Goal: Use online tool/utility: Utilize a website feature to perform a specific function

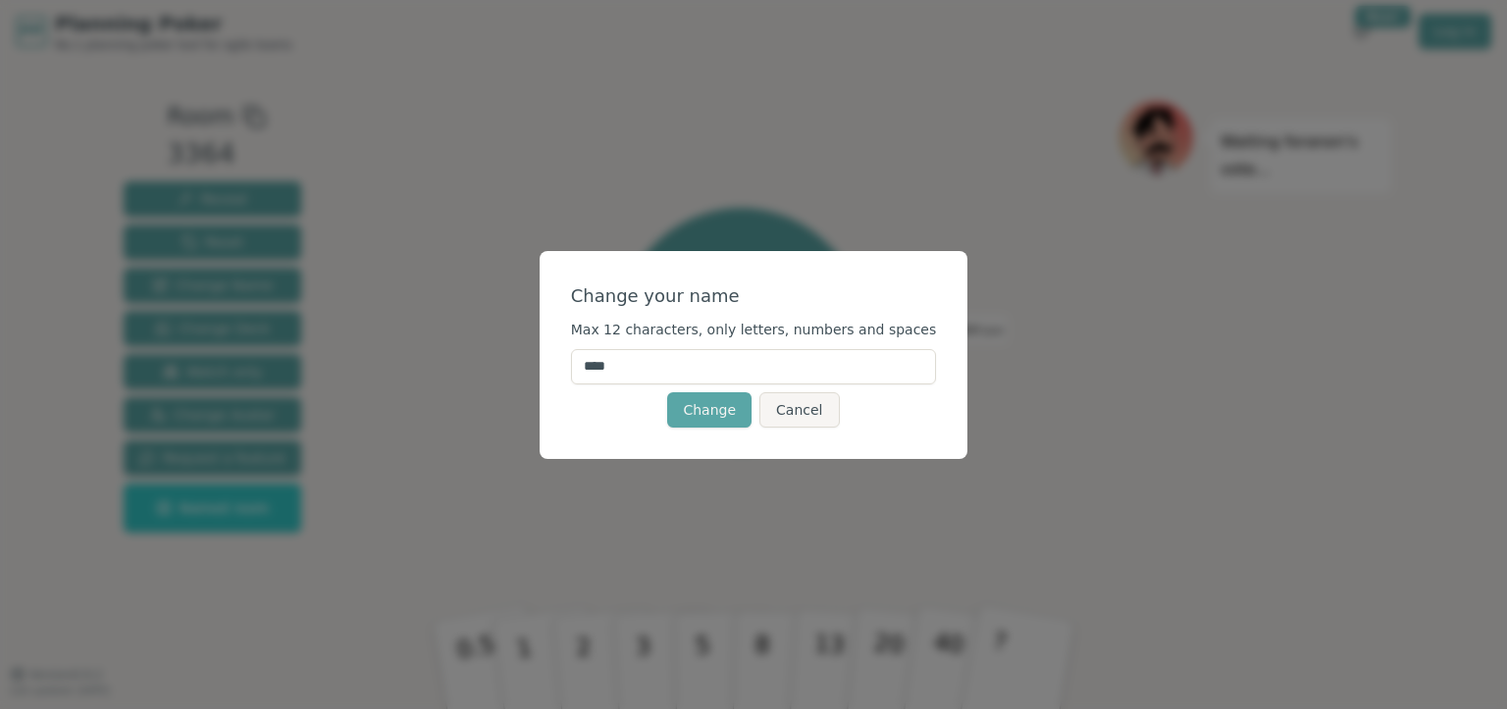
drag, startPoint x: 671, startPoint y: 371, endPoint x: 534, endPoint y: 367, distance: 137.4
click at [534, 367] on div "Change your name Max 12 characters, only letters, numbers and spaces **** Chang…" at bounding box center [753, 354] width 1507 height 709
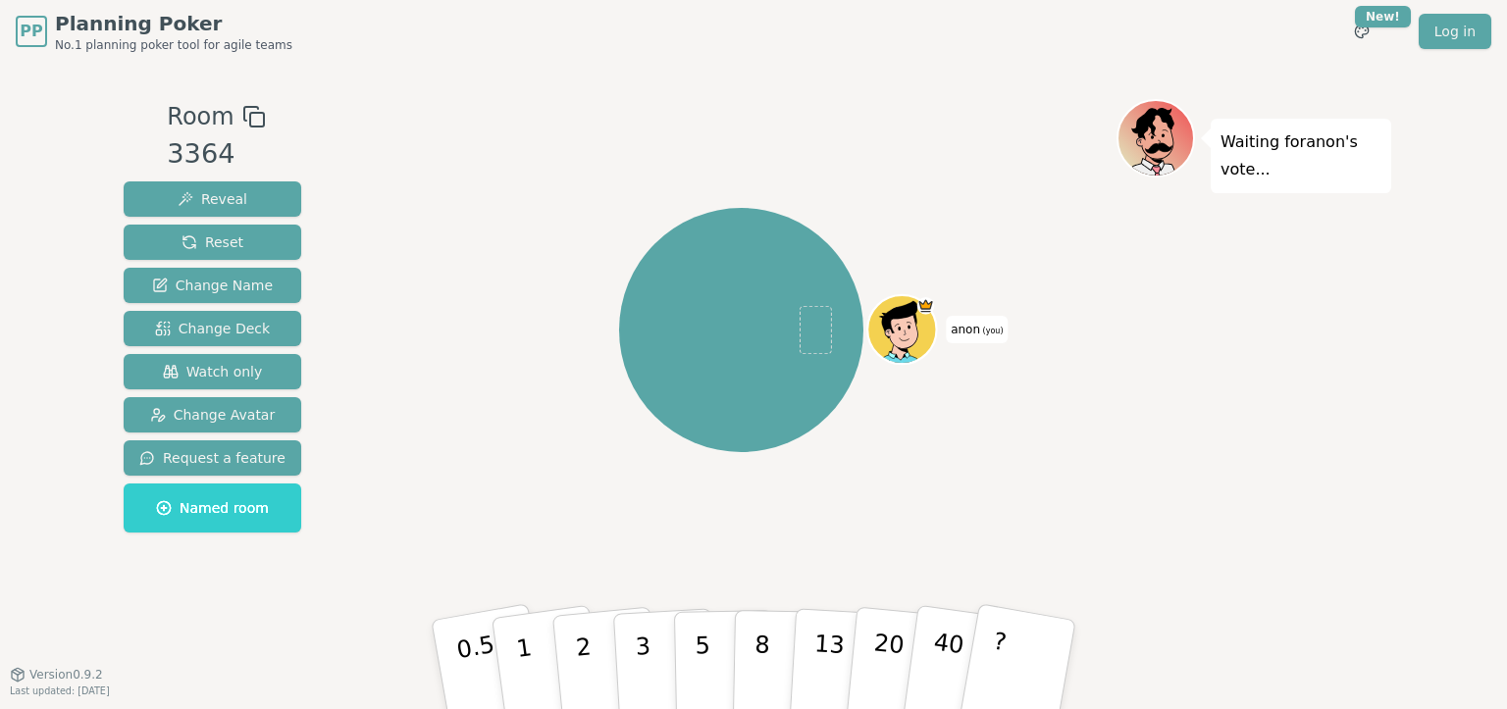
click at [983, 332] on span "(you)" at bounding box center [992, 331] width 24 height 9
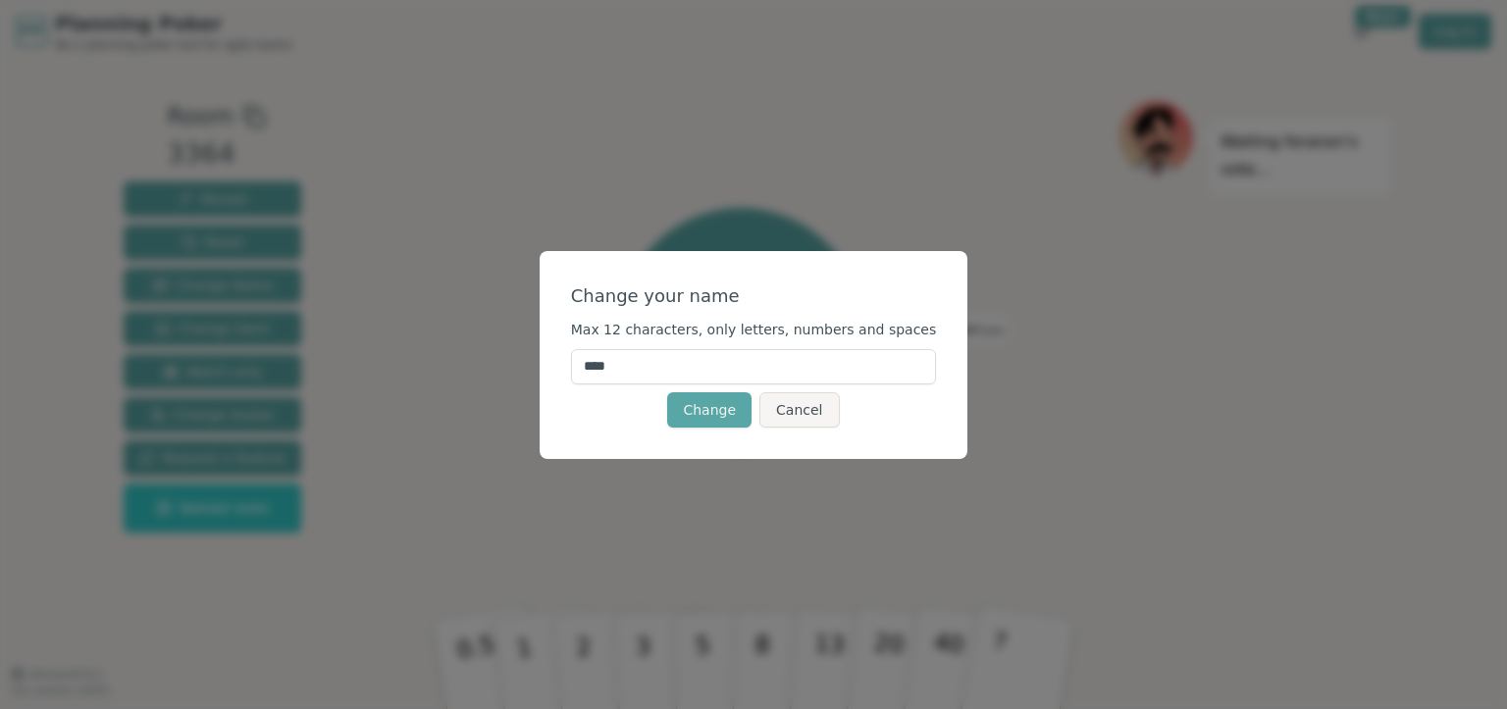
drag, startPoint x: 588, startPoint y: 366, endPoint x: 526, endPoint y: 365, distance: 62.8
click at [526, 365] on div "Change your name Max 12 characters, only letters, numbers and spaces **** Chang…" at bounding box center [753, 354] width 1507 height 709
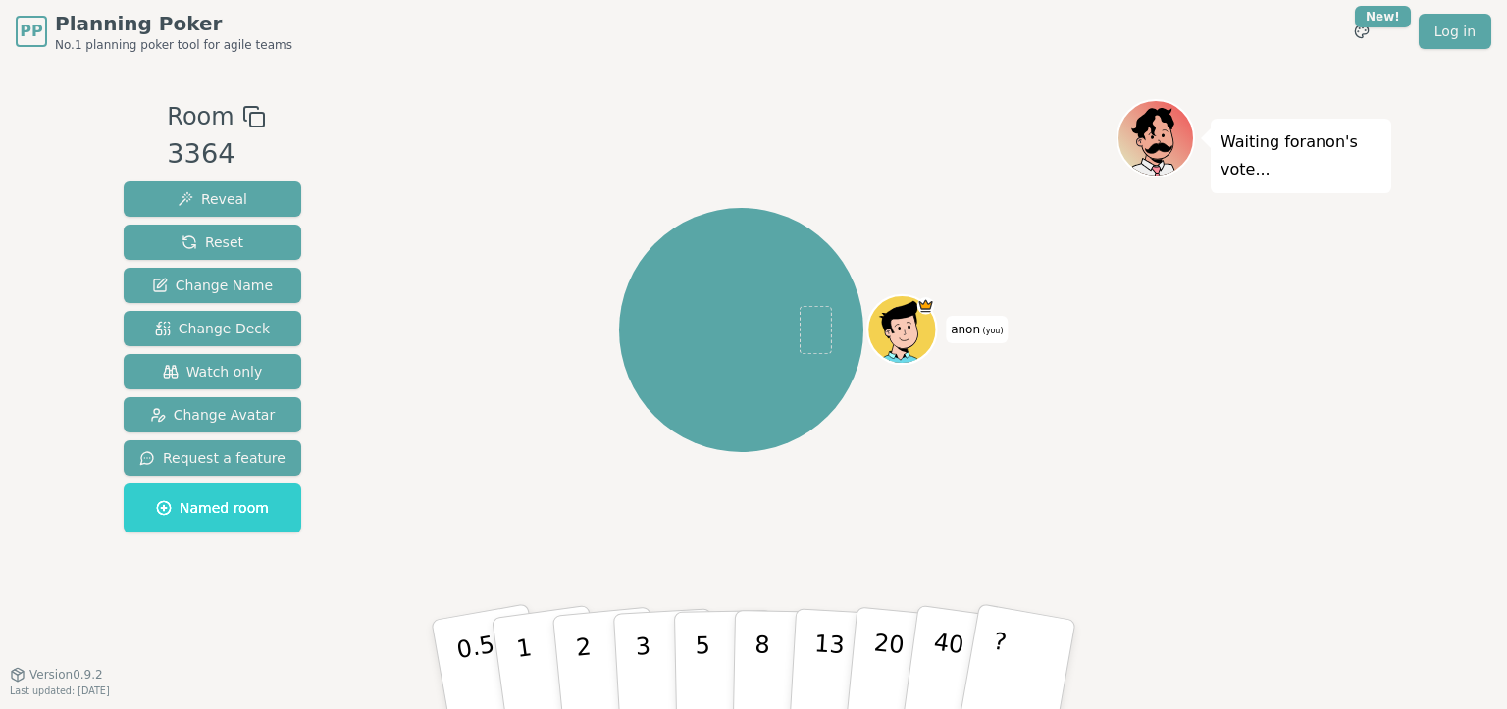
click at [980, 328] on span "(you)" at bounding box center [992, 331] width 24 height 9
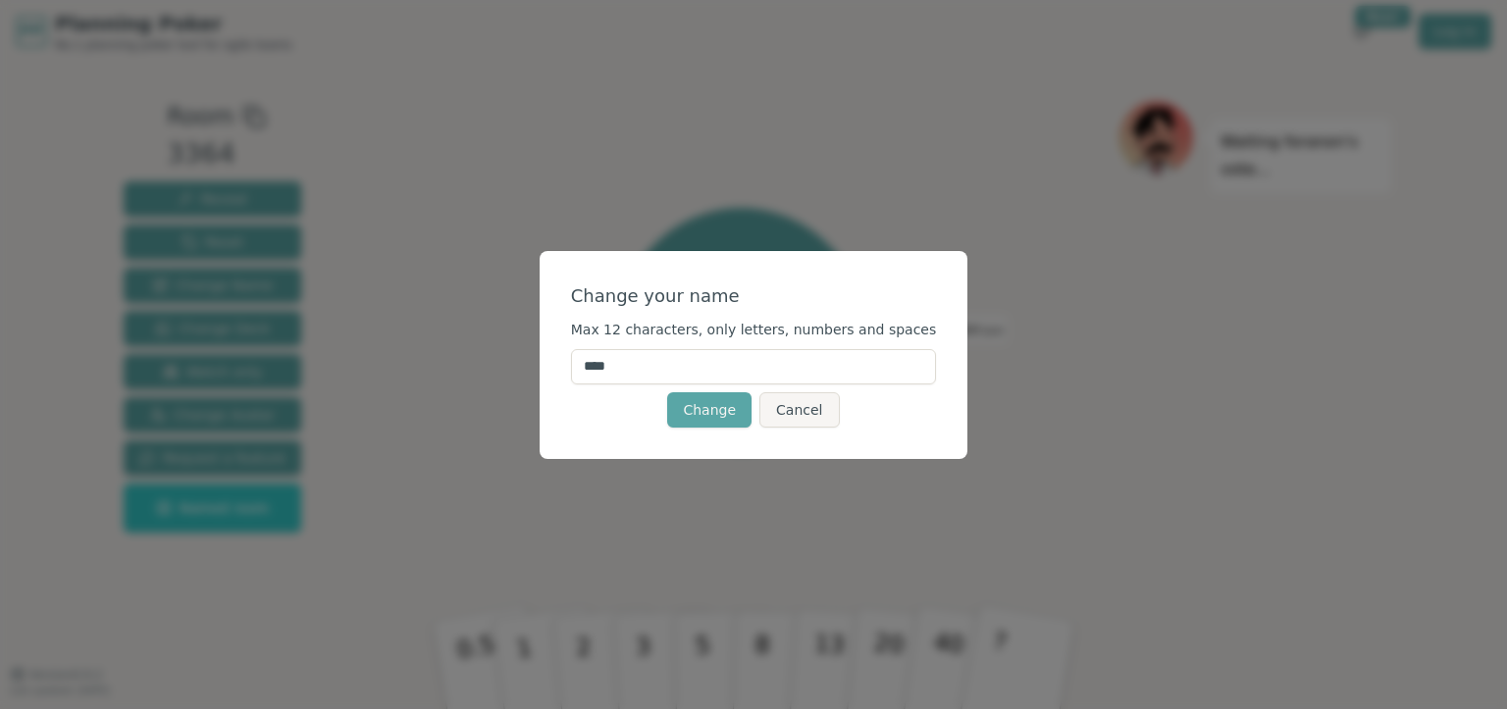
drag, startPoint x: 659, startPoint y: 370, endPoint x: 608, endPoint y: 362, distance: 51.6
click at [608, 362] on input "****" at bounding box center [754, 366] width 366 height 35
type input "******"
click at [725, 414] on button "Change" at bounding box center [709, 409] width 84 height 35
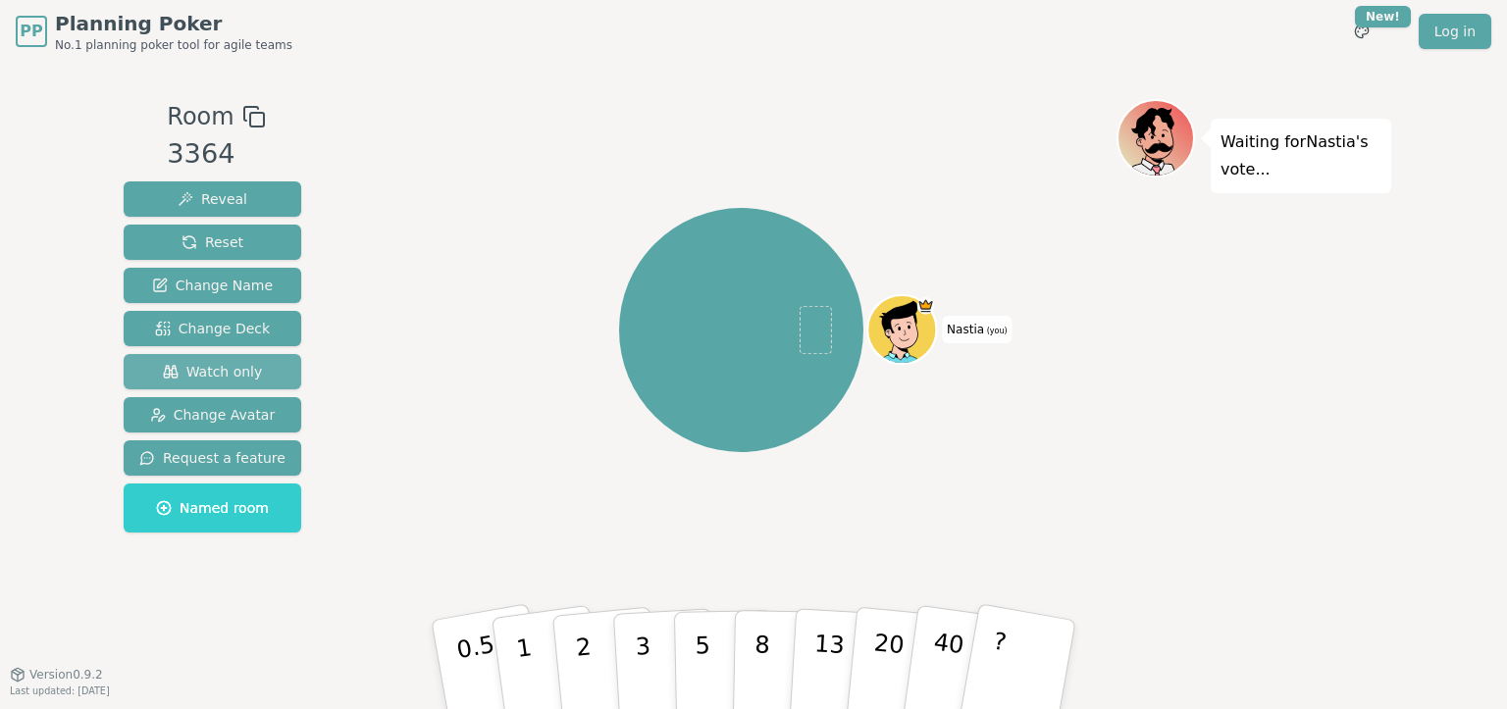
click at [231, 375] on span "Watch only" at bounding box center [213, 372] width 100 height 20
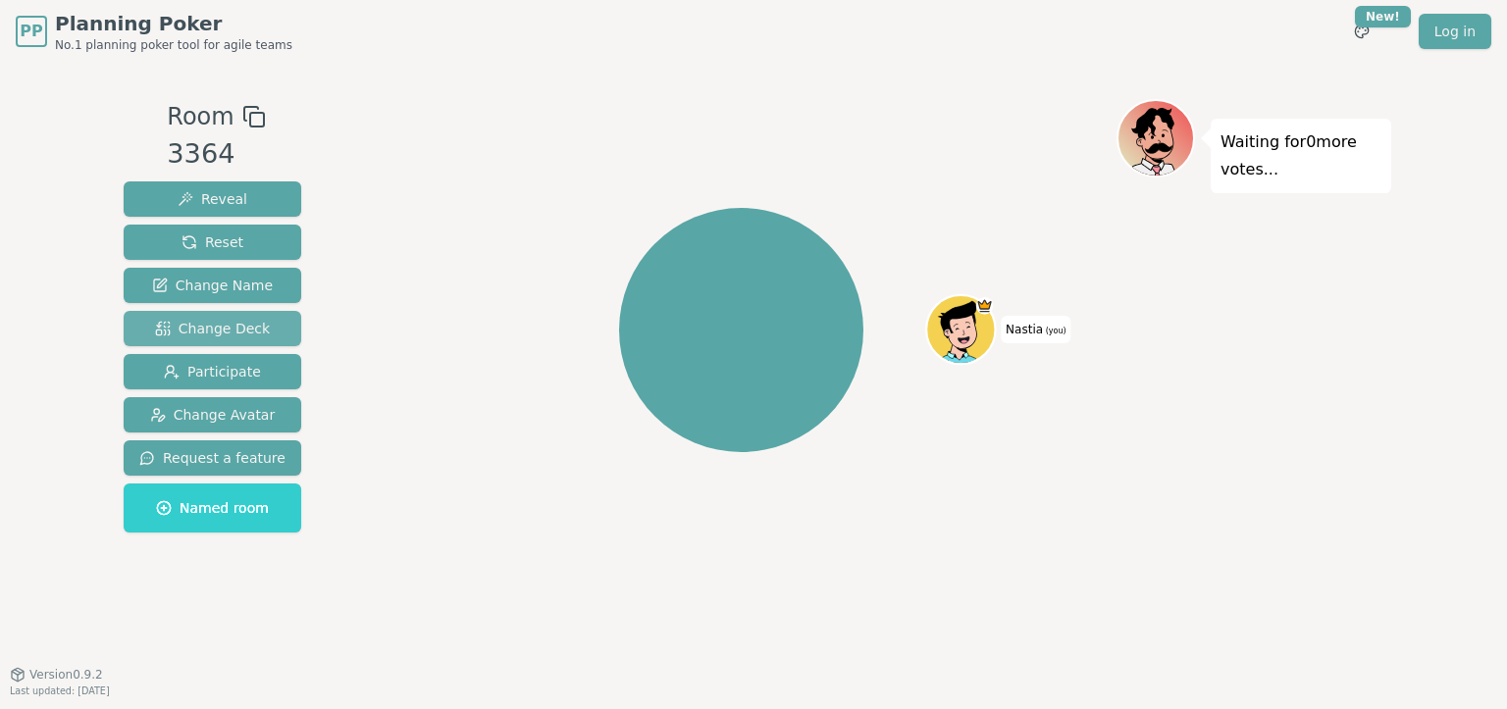
click at [208, 322] on span "Change Deck" at bounding box center [212, 329] width 115 height 20
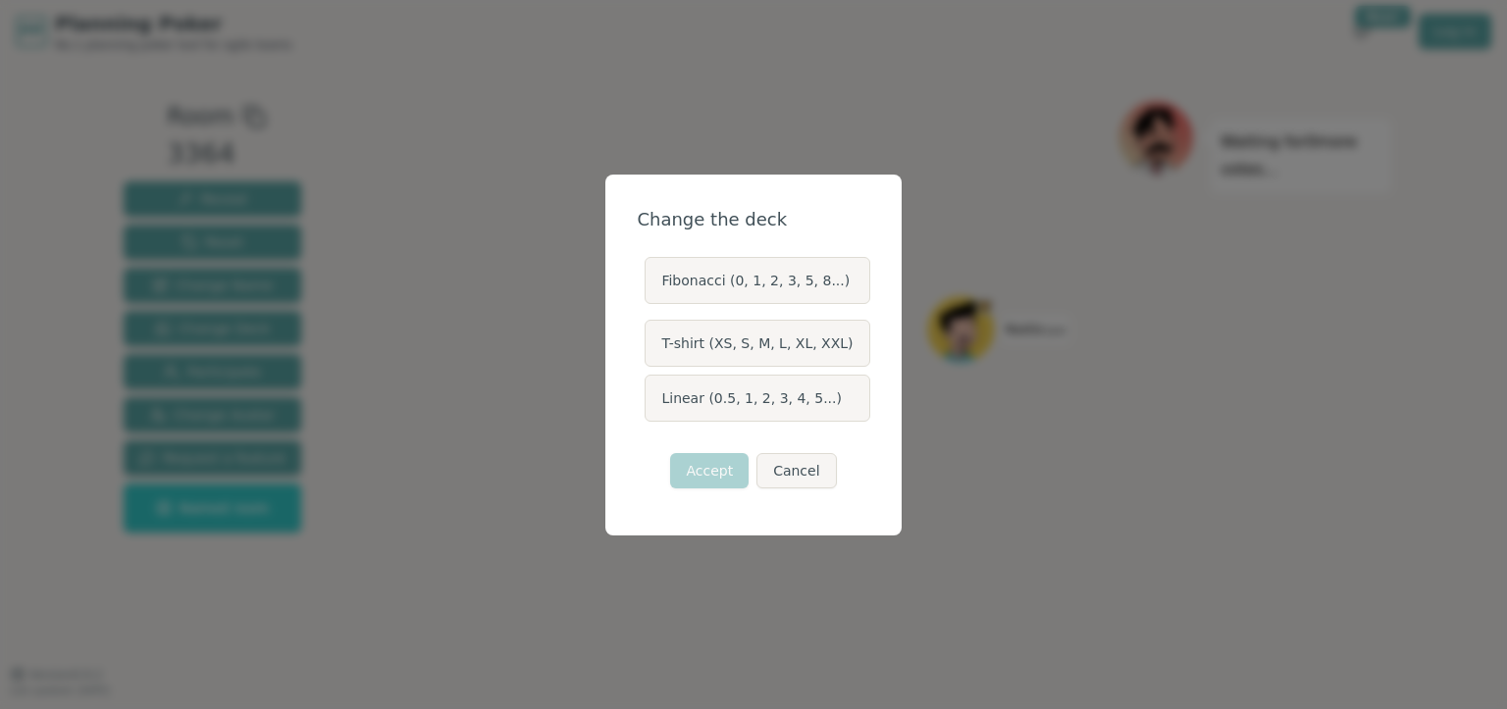
click at [783, 402] on label "Linear (0.5, 1, 2, 3, 4, 5...)" at bounding box center [756, 398] width 225 height 47
click at [651, 402] on button "Linear (0.5, 1, 2, 3, 4, 5...)" at bounding box center [644, 398] width 16 height 16
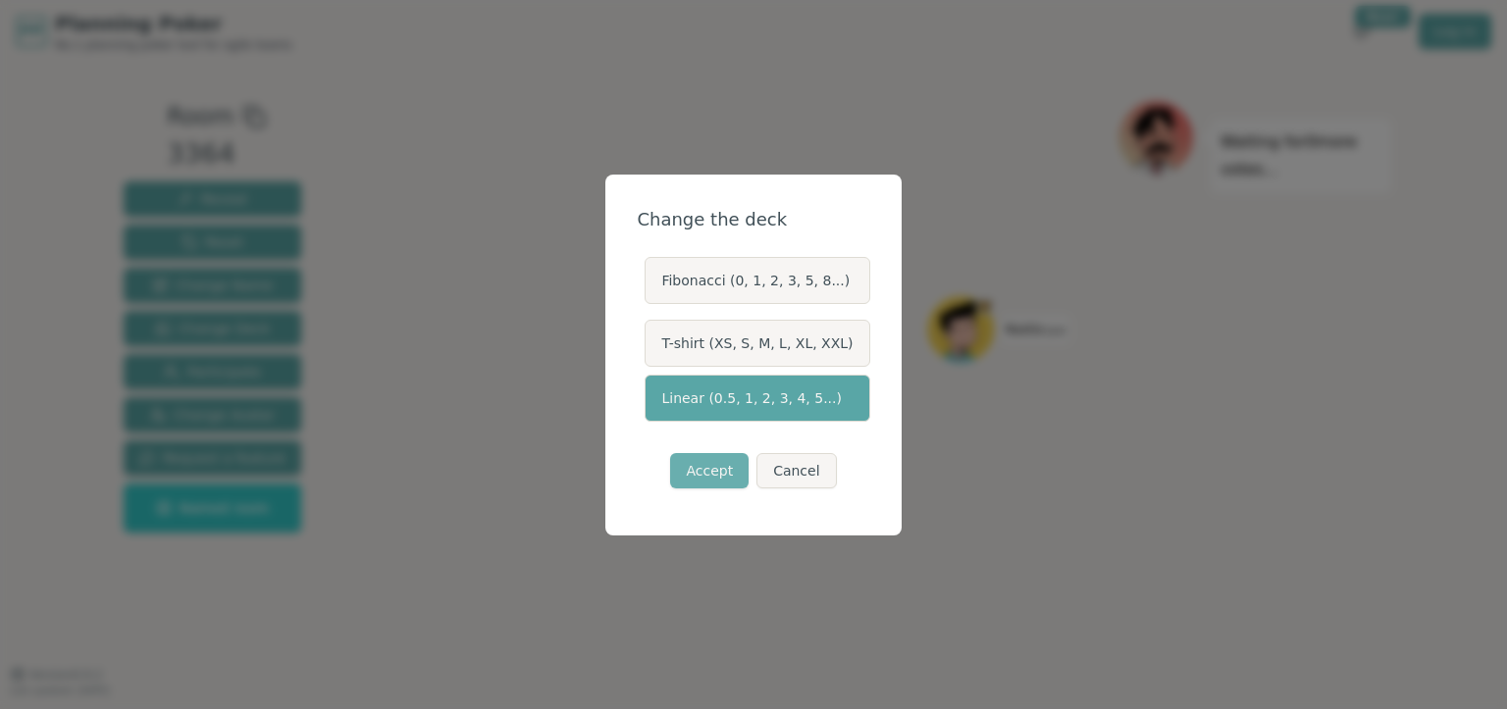
click at [710, 482] on button "Accept" at bounding box center [709, 470] width 78 height 35
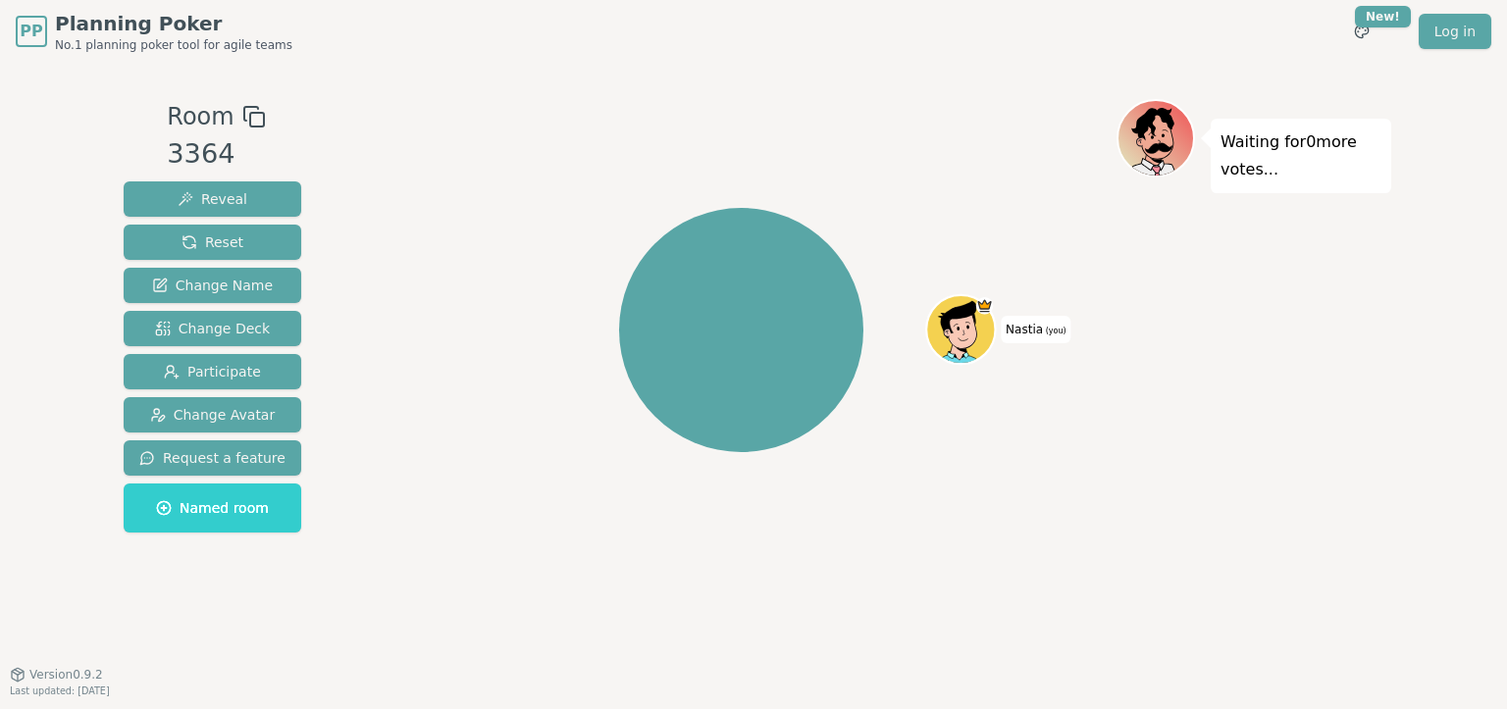
click at [964, 319] on icon at bounding box center [958, 320] width 63 height 38
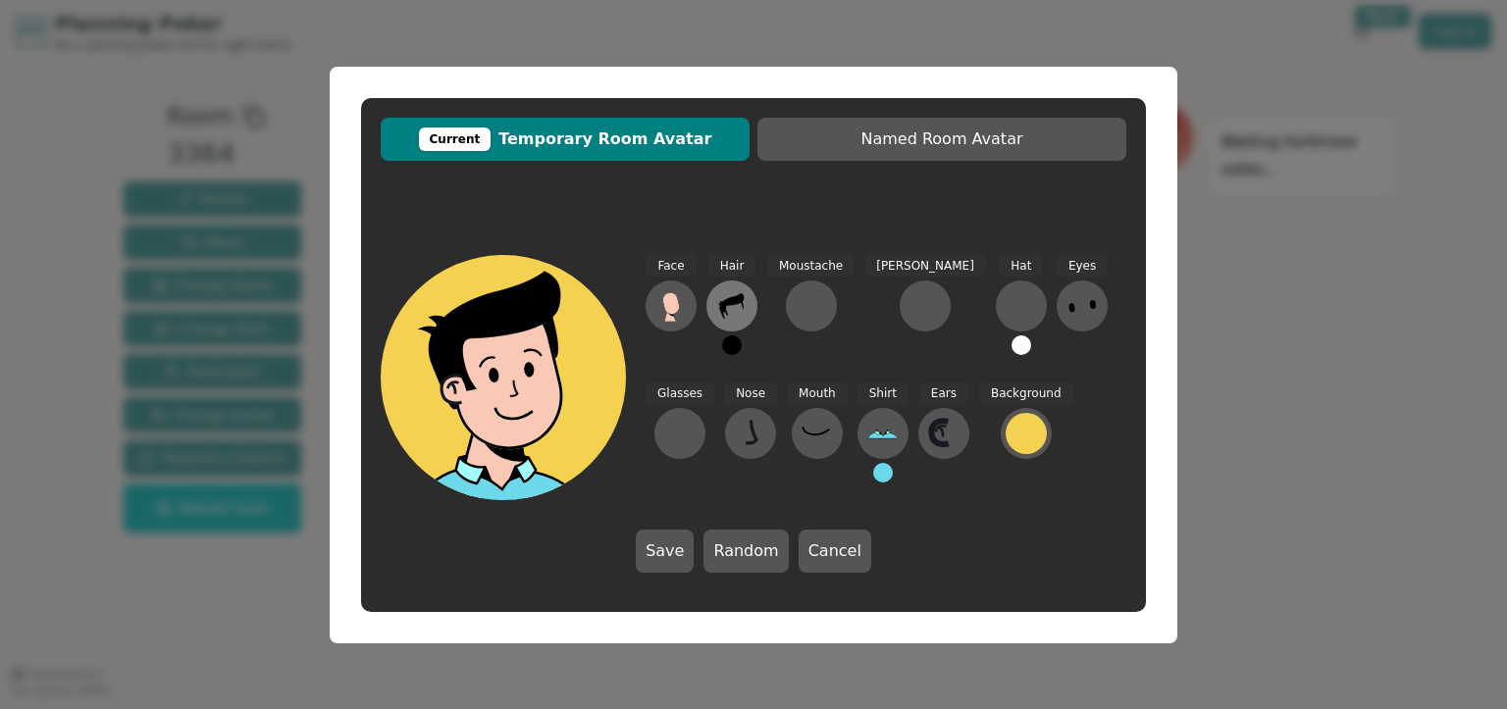
click at [727, 299] on icon at bounding box center [731, 305] width 31 height 31
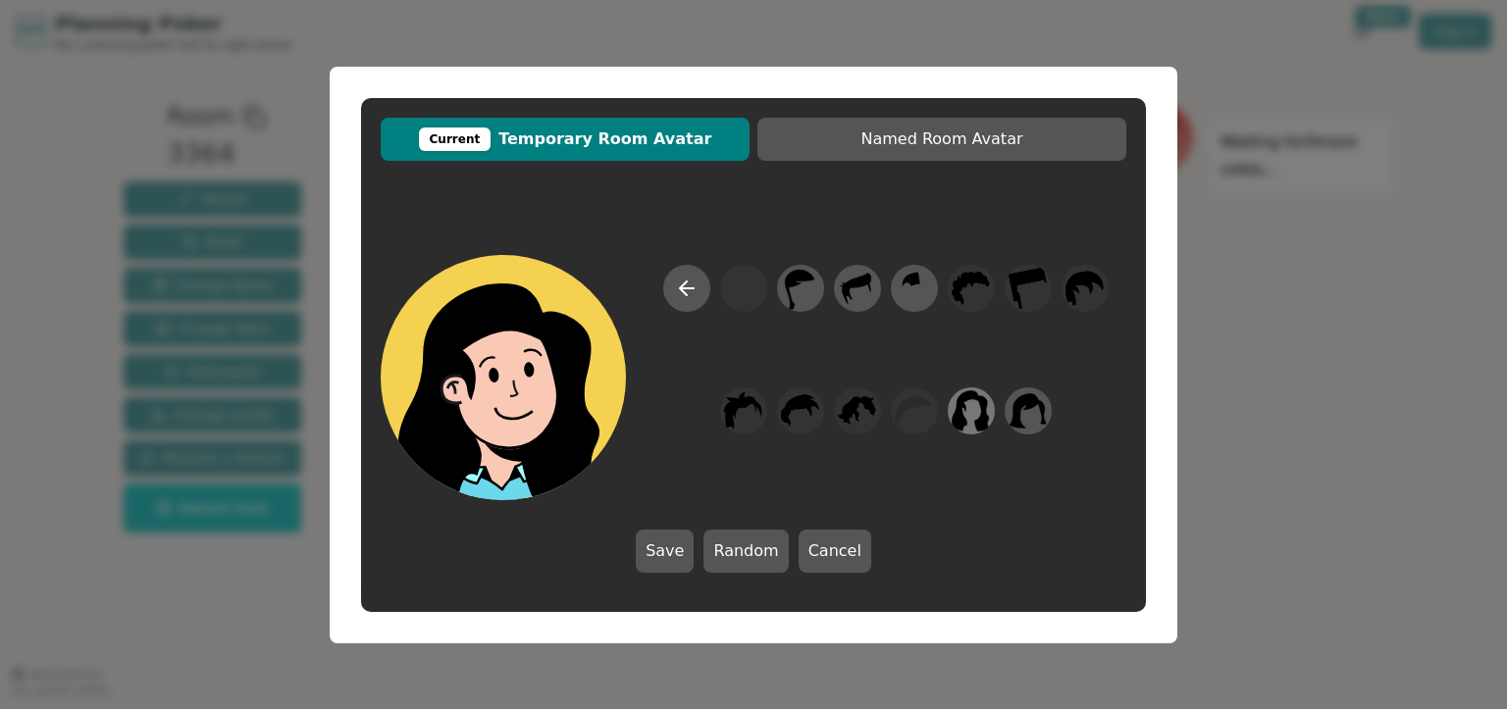
click at [981, 414] on icon at bounding box center [971, 410] width 38 height 41
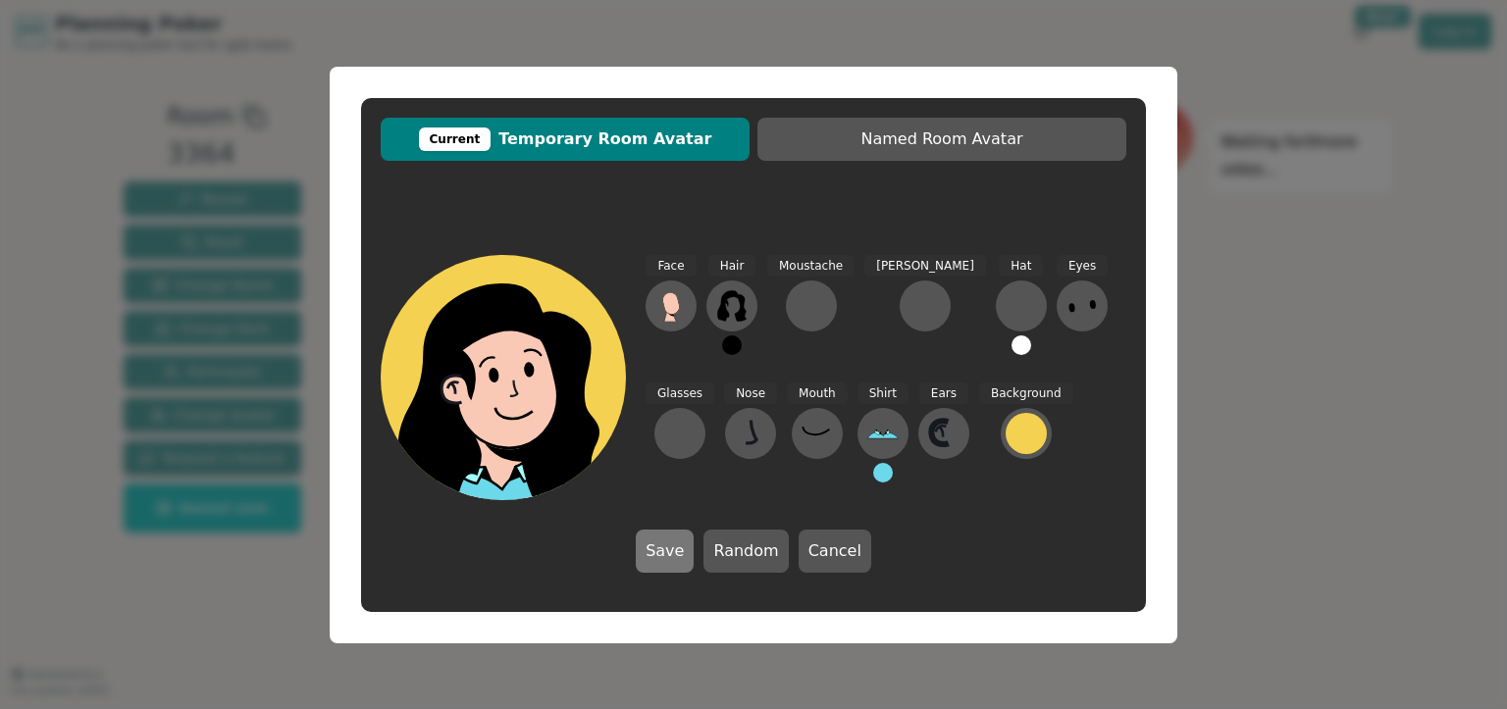
click at [679, 553] on button "Save" at bounding box center [665, 551] width 58 height 43
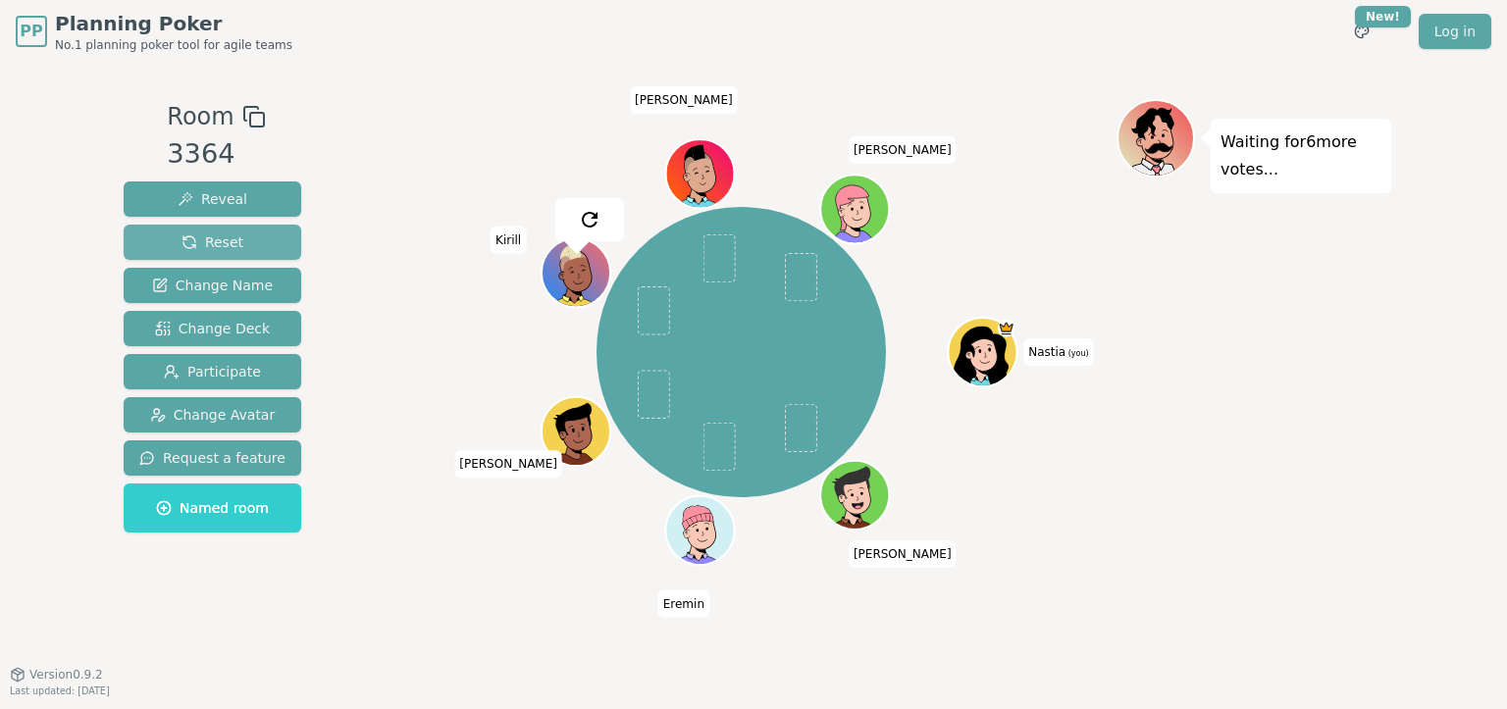
click at [217, 243] on span "Reset" at bounding box center [212, 242] width 62 height 20
drag, startPoint x: 217, startPoint y: 243, endPoint x: 425, endPoint y: 223, distance: 208.9
click at [425, 223] on div "Room 3364 Reveal Reset Change Name Change Deck Participate Change Avatar Reques…" at bounding box center [753, 368] width 1275 height 539
click at [204, 250] on span "Reset" at bounding box center [212, 242] width 62 height 20
